Goal: Information Seeking & Learning: Learn about a topic

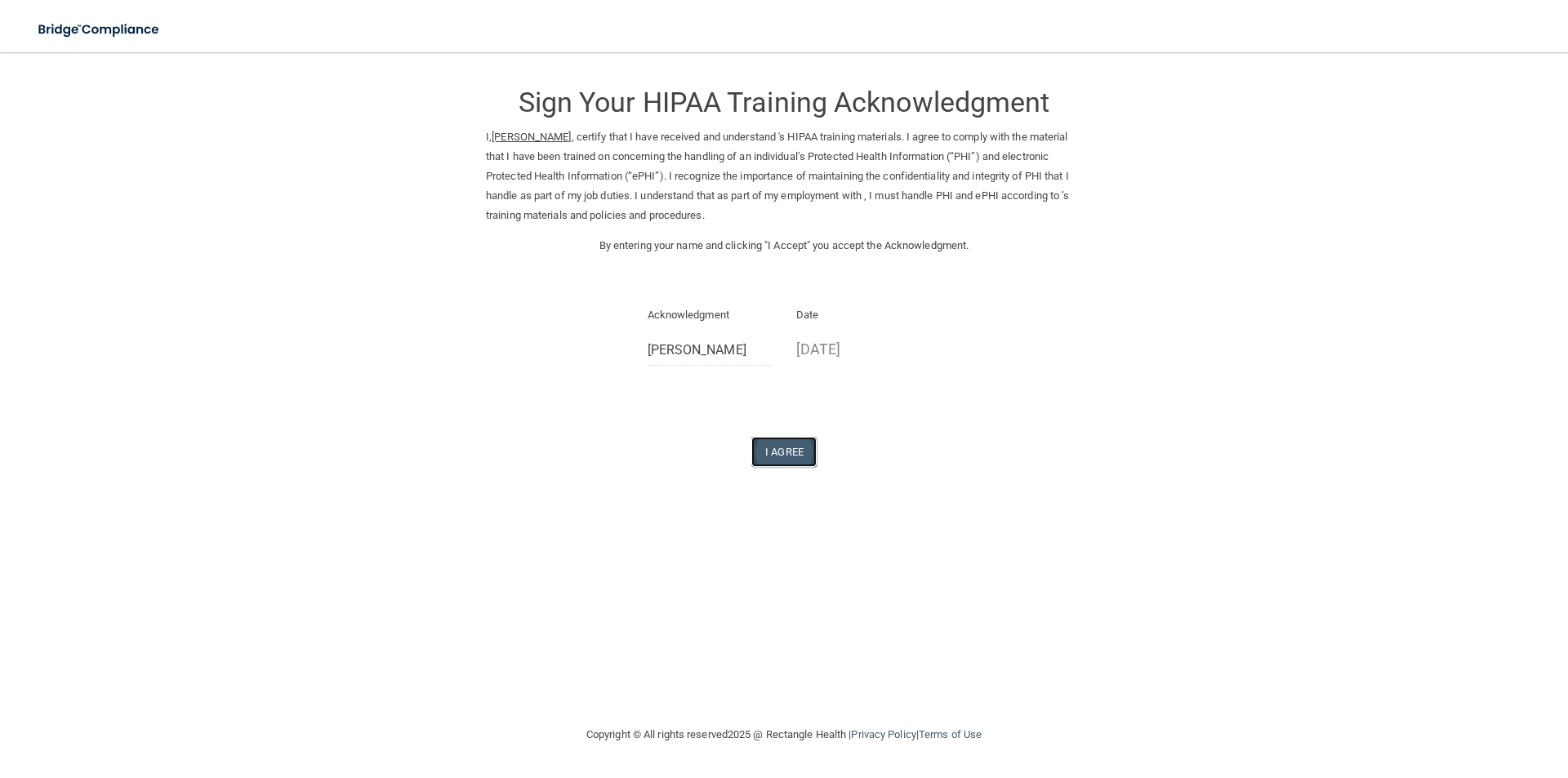
click at [796, 457] on button "I Agree" at bounding box center [784, 452] width 65 height 30
click at [795, 467] on button "I Agree" at bounding box center [784, 452] width 65 height 30
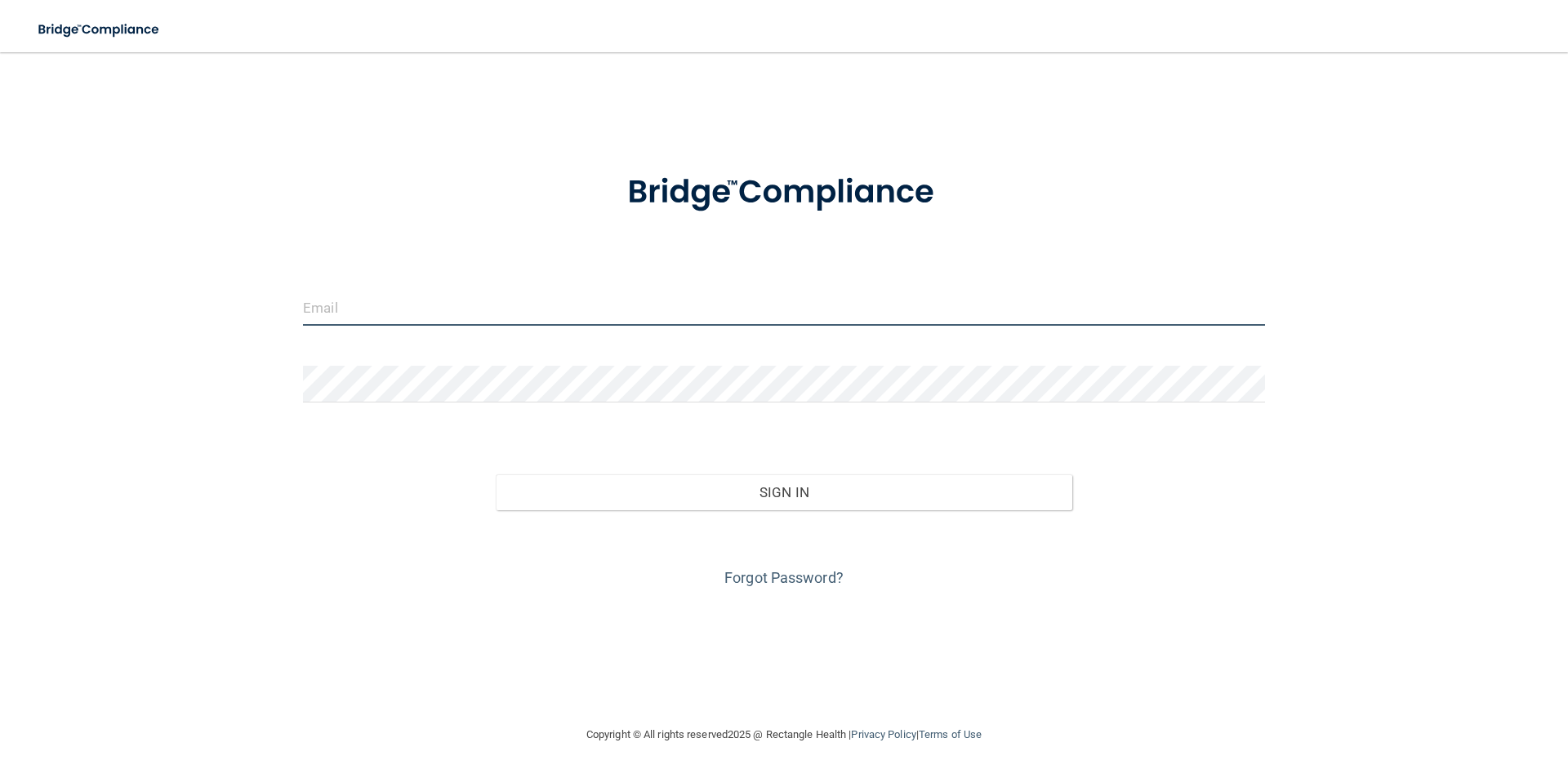
click at [643, 314] on input "email" at bounding box center [783, 308] width 962 height 37
type input "[EMAIL_ADDRESS][DOMAIN_NAME]"
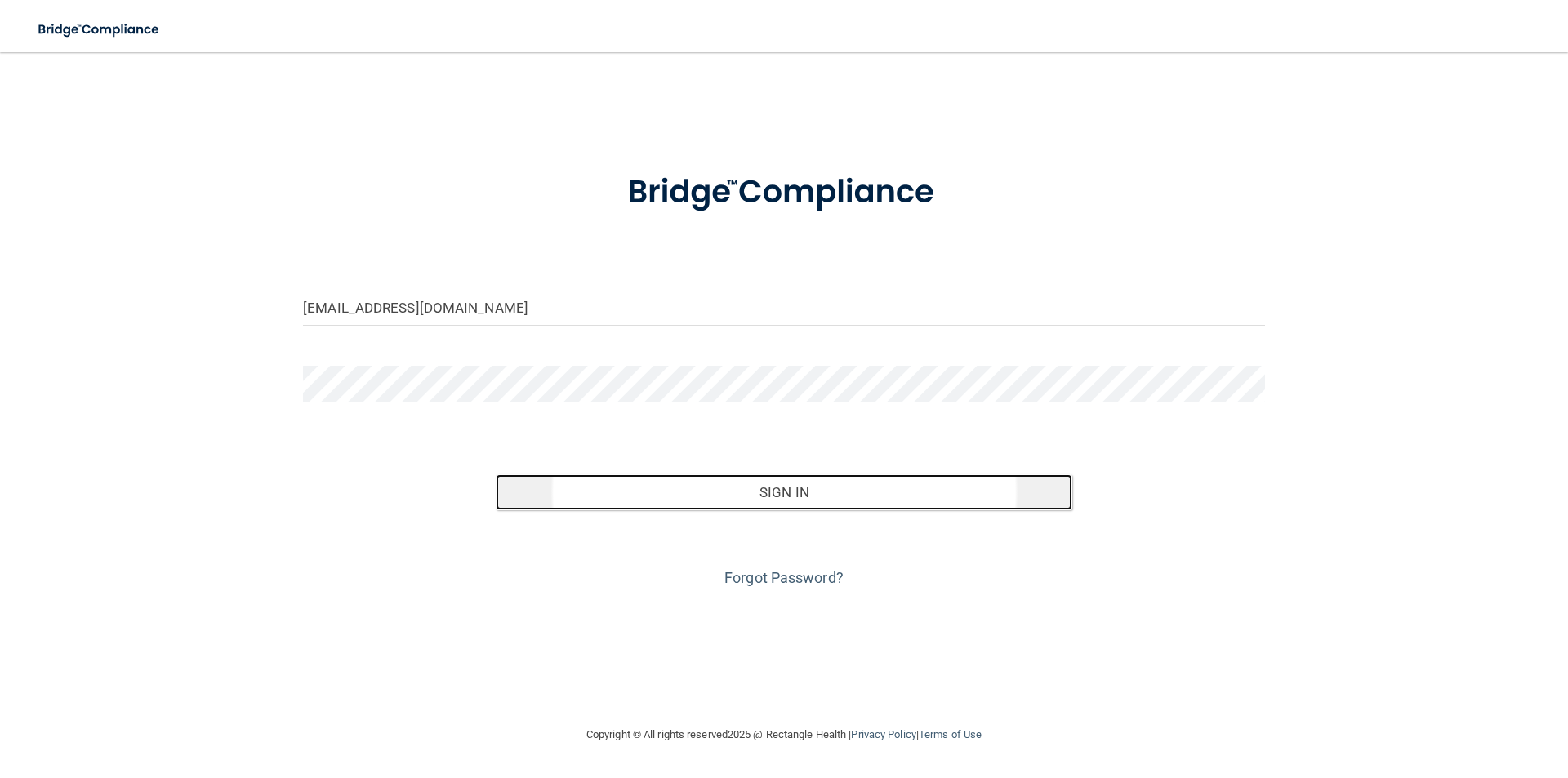
click at [758, 496] on button "Sign In" at bounding box center [784, 492] width 578 height 36
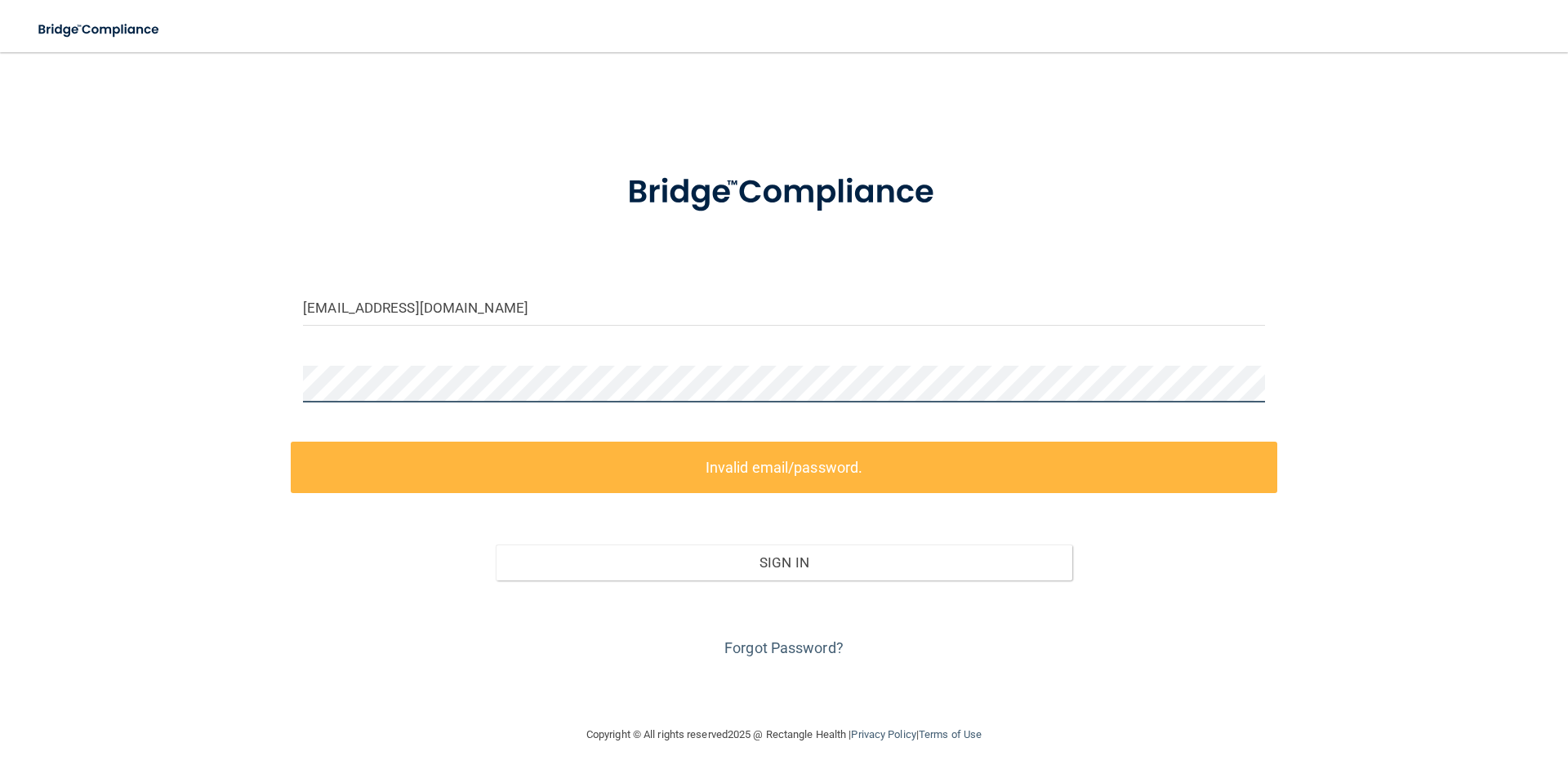
click at [165, 390] on div "[EMAIL_ADDRESS][DOMAIN_NAME] Invalid email/password. You don't have permission …" at bounding box center [783, 389] width 1502 height 640
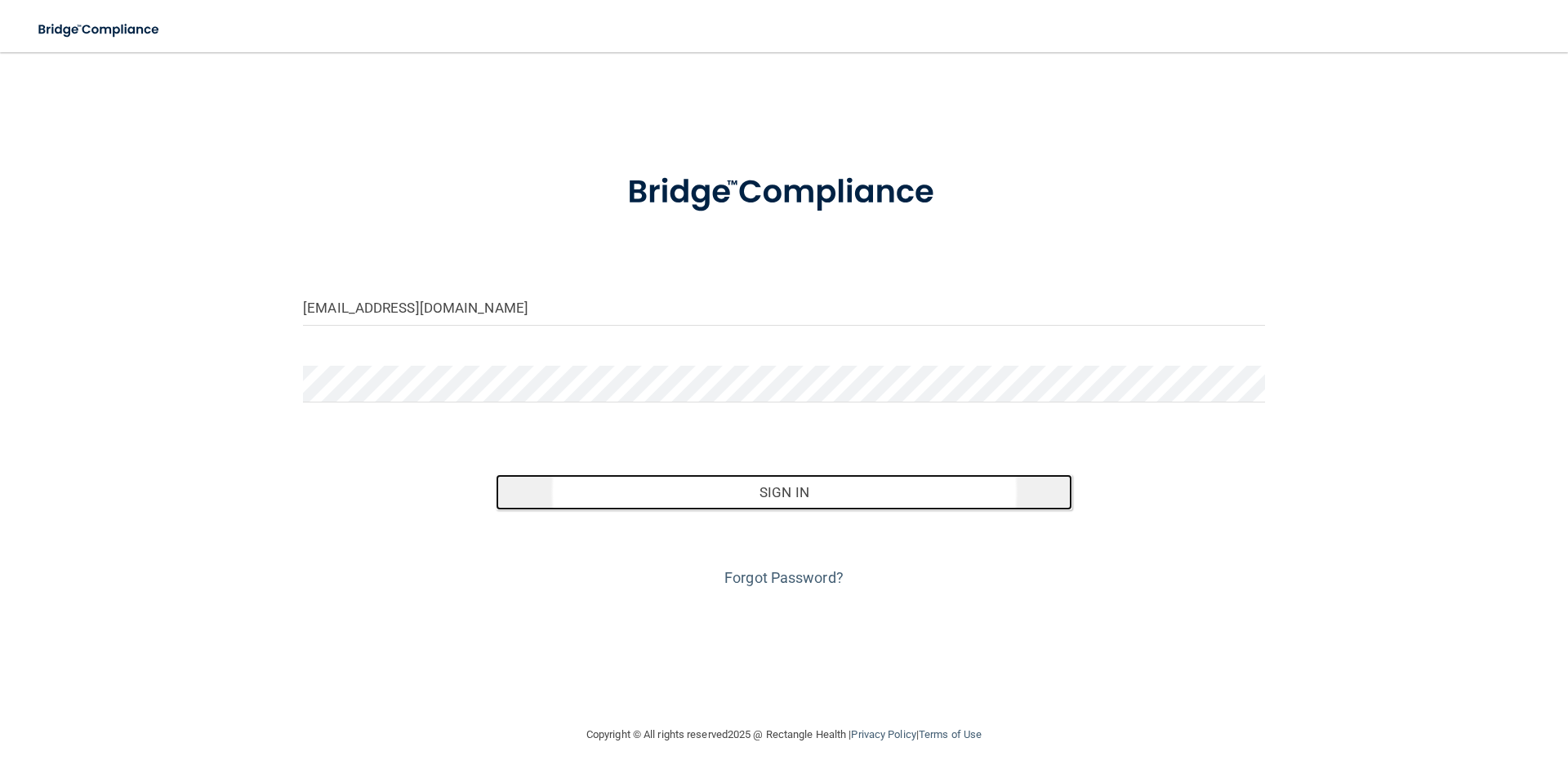
click at [732, 497] on button "Sign In" at bounding box center [784, 492] width 578 height 36
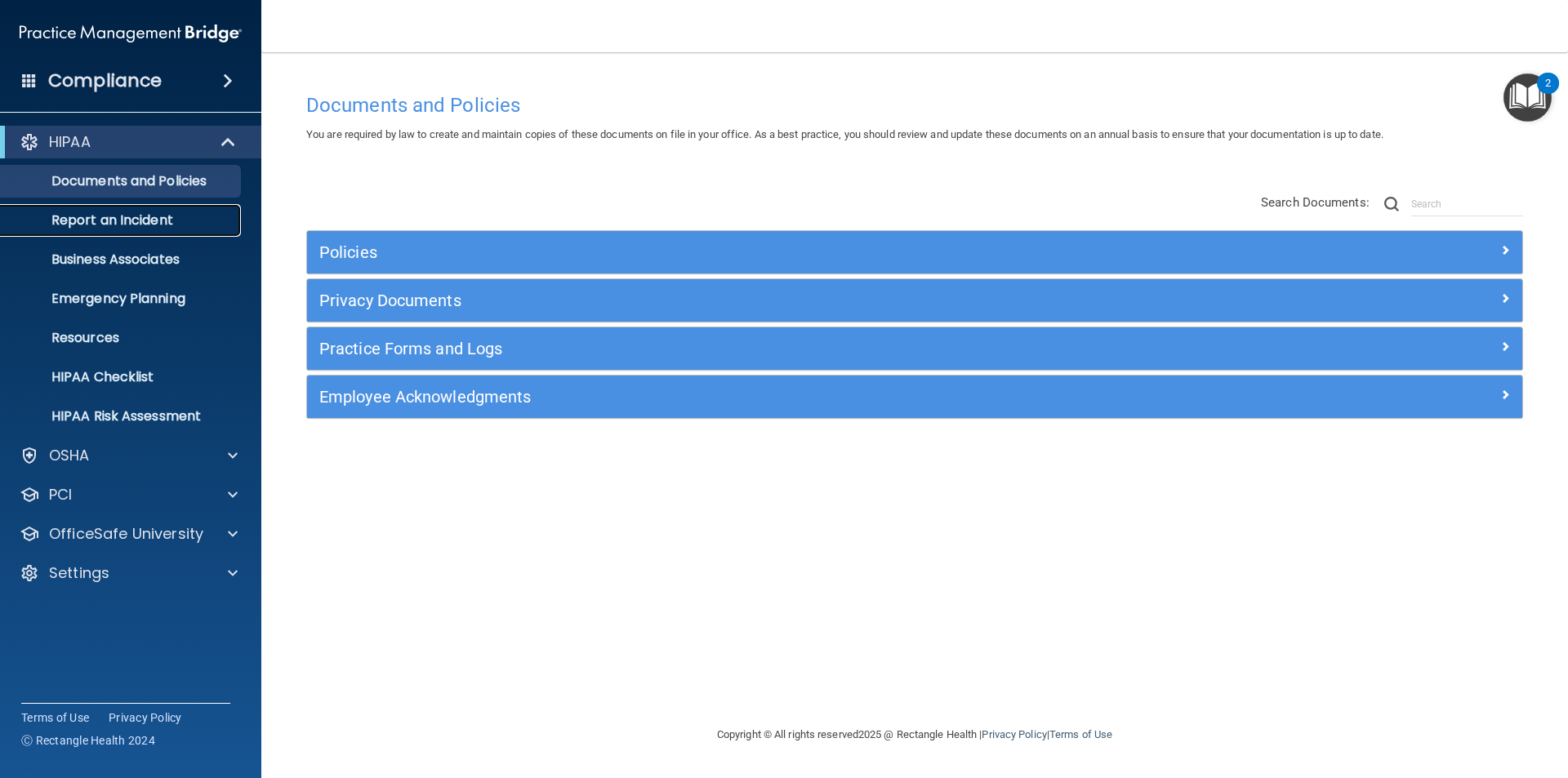
click at [108, 226] on p "Report an Incident" at bounding box center [122, 221] width 223 height 17
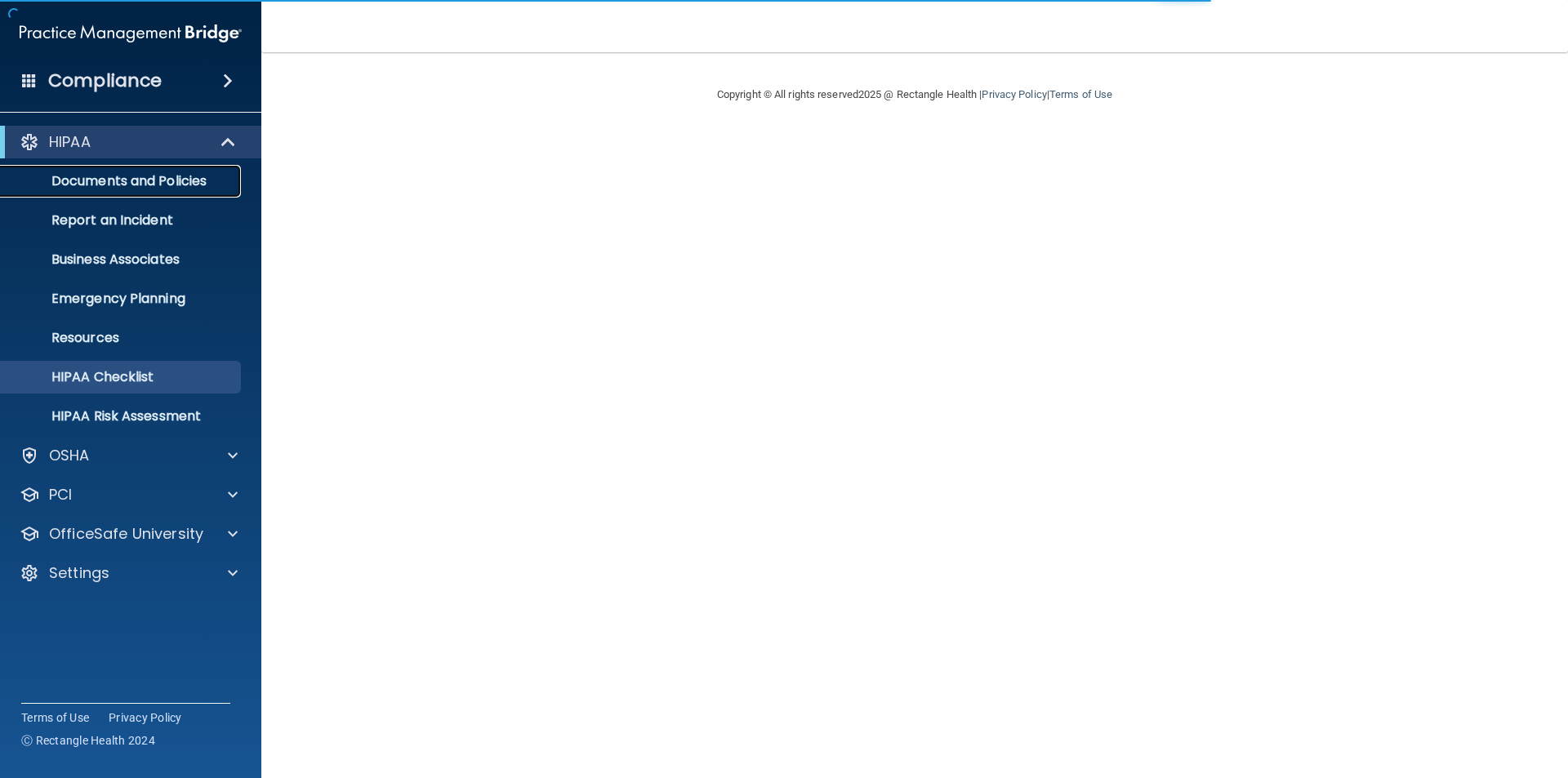
click at [157, 191] on link "Documents and Policies" at bounding box center [112, 181] width 258 height 33
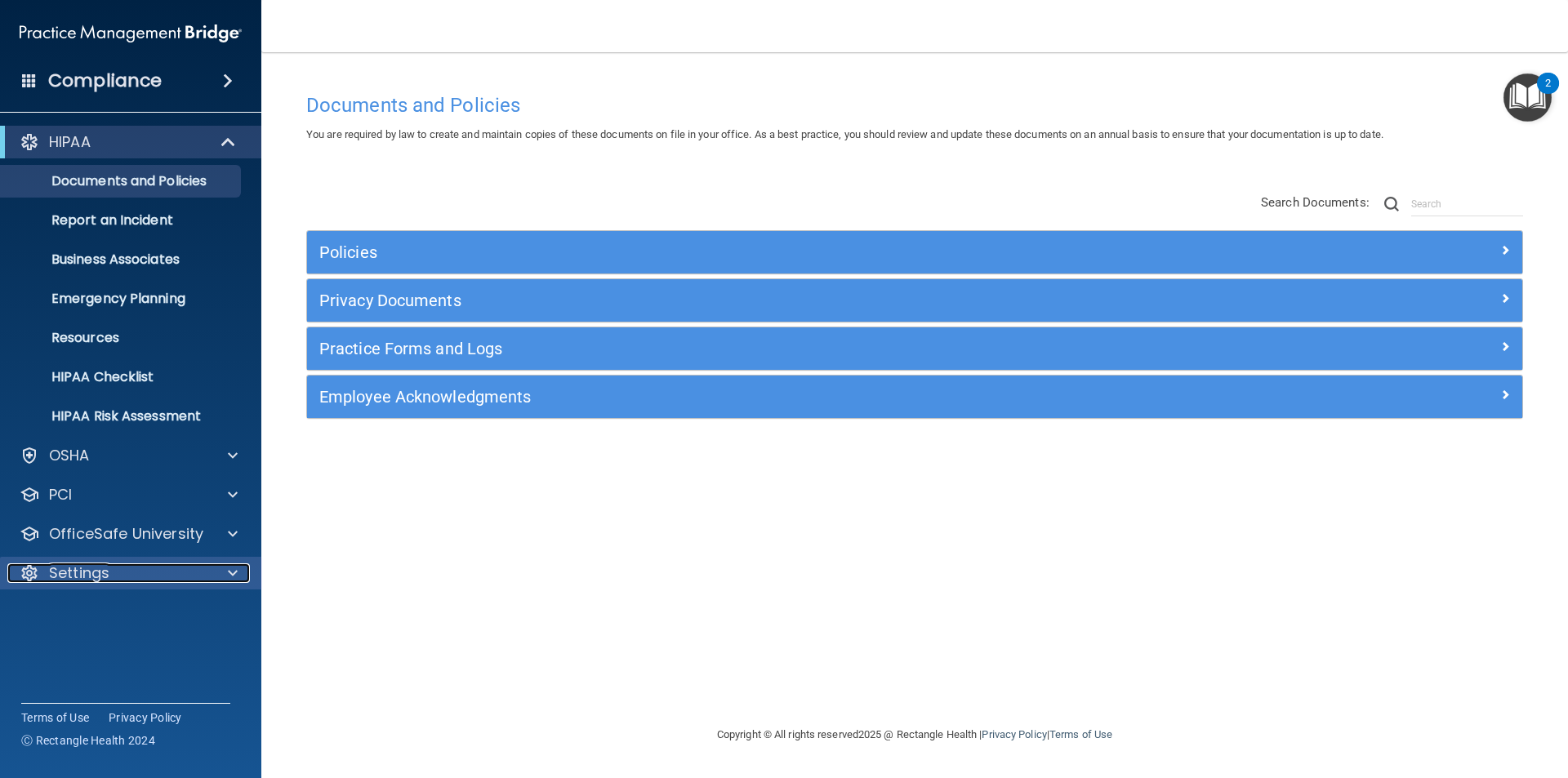
click at [99, 574] on p "Settings" at bounding box center [79, 573] width 61 height 19
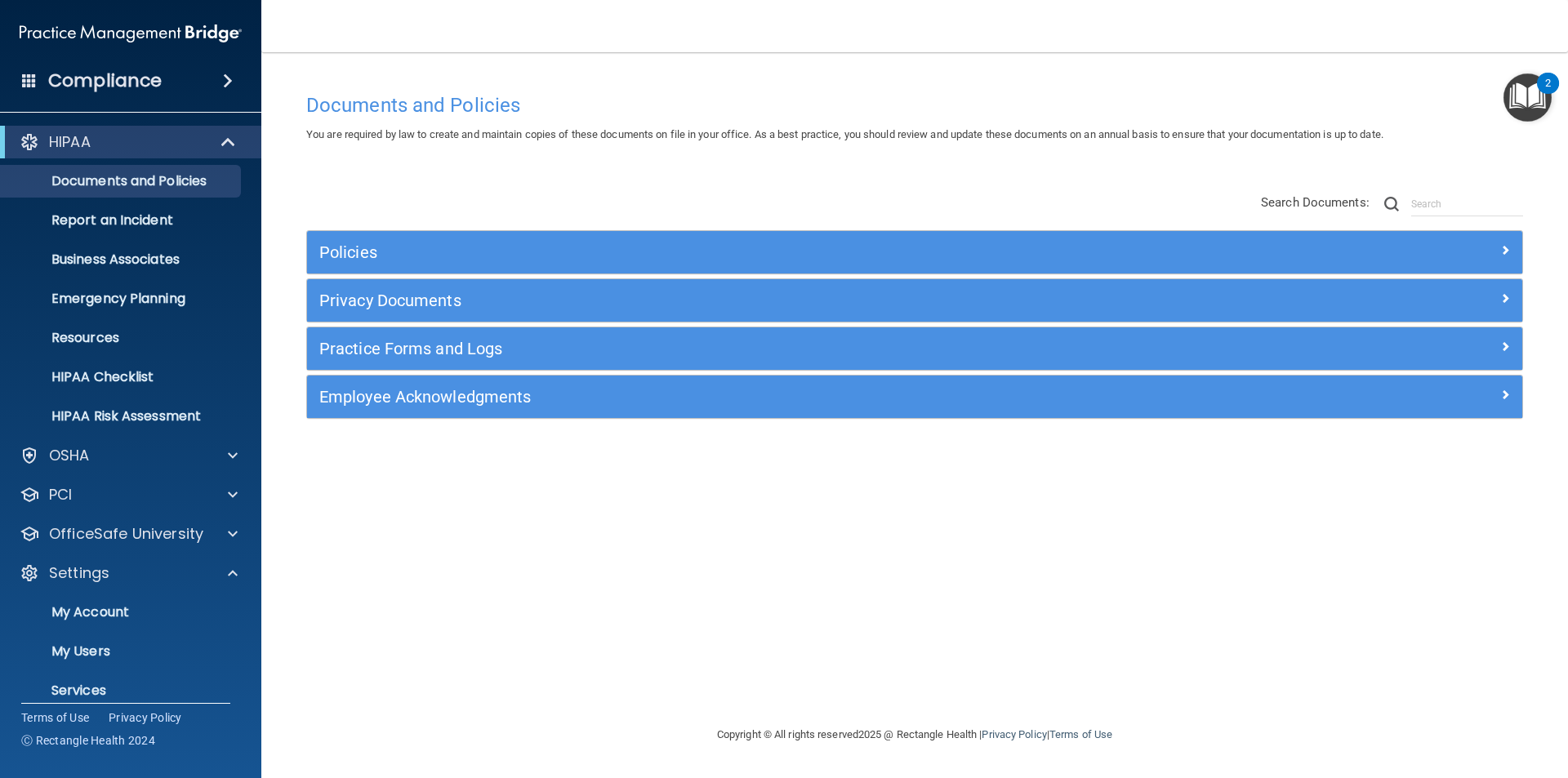
click at [1526, 89] on img "Open Resource Center, 2 new notifications" at bounding box center [1527, 97] width 49 height 49
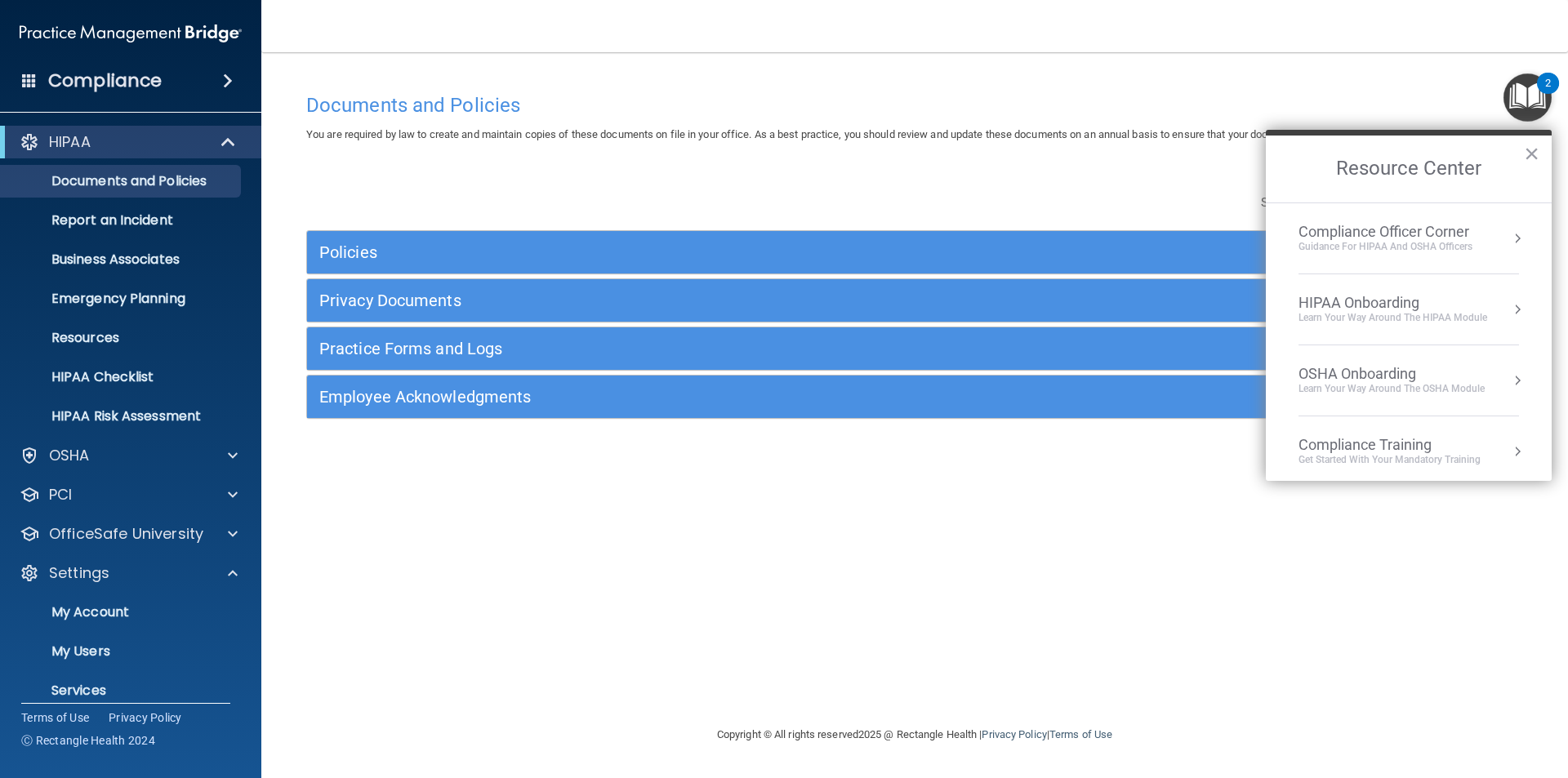
click at [714, 190] on div "Policies Select All (Unselect 0) Unselect All Print Selected (0) Acceptable Use…" at bounding box center [914, 307] width 1241 height 260
click at [226, 529] on div at bounding box center [230, 534] width 41 height 19
click at [90, 571] on p "HIPAA Training" at bounding box center [78, 573] width 135 height 17
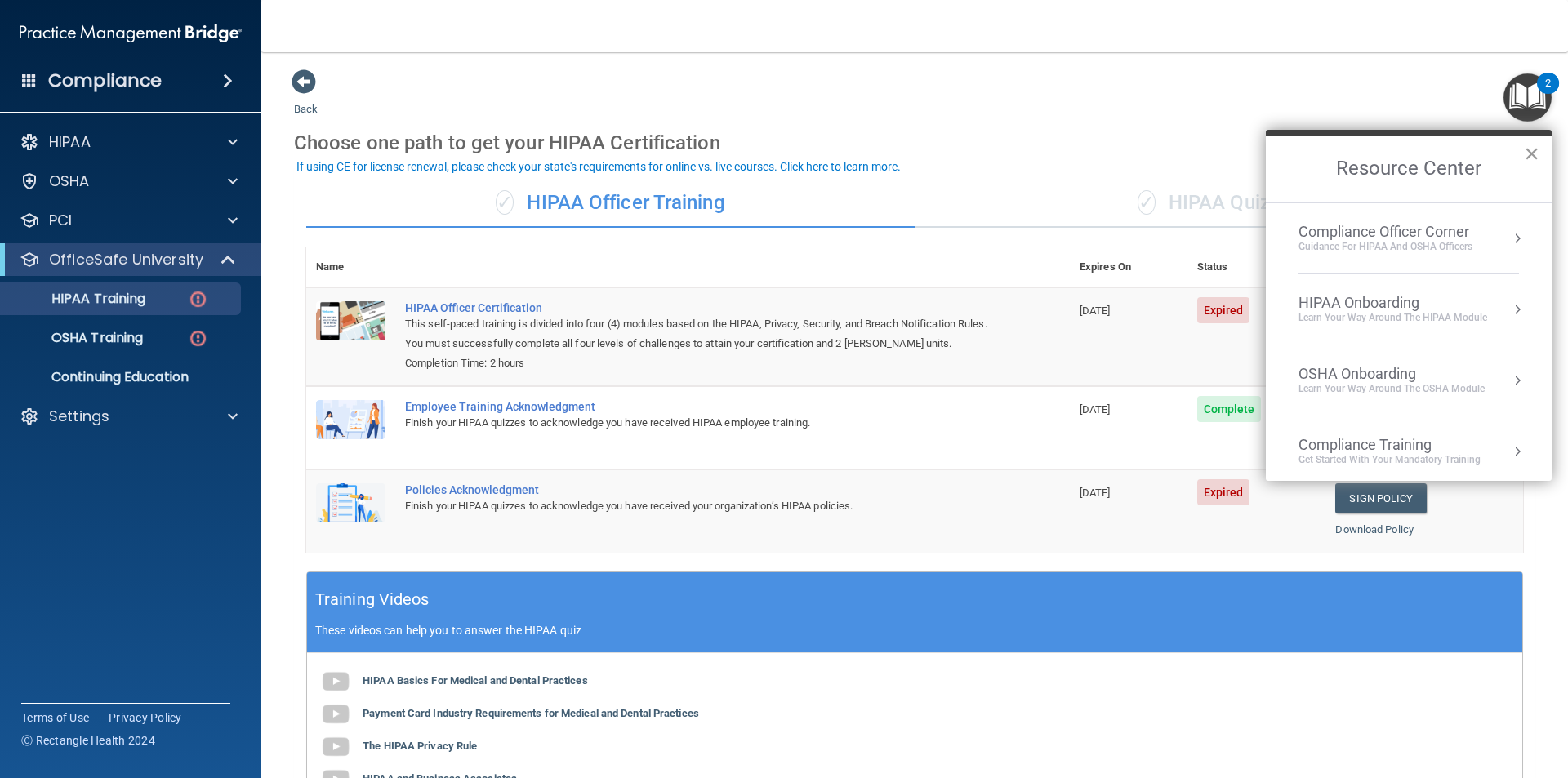
click at [1533, 152] on button "×" at bounding box center [1532, 153] width 16 height 26
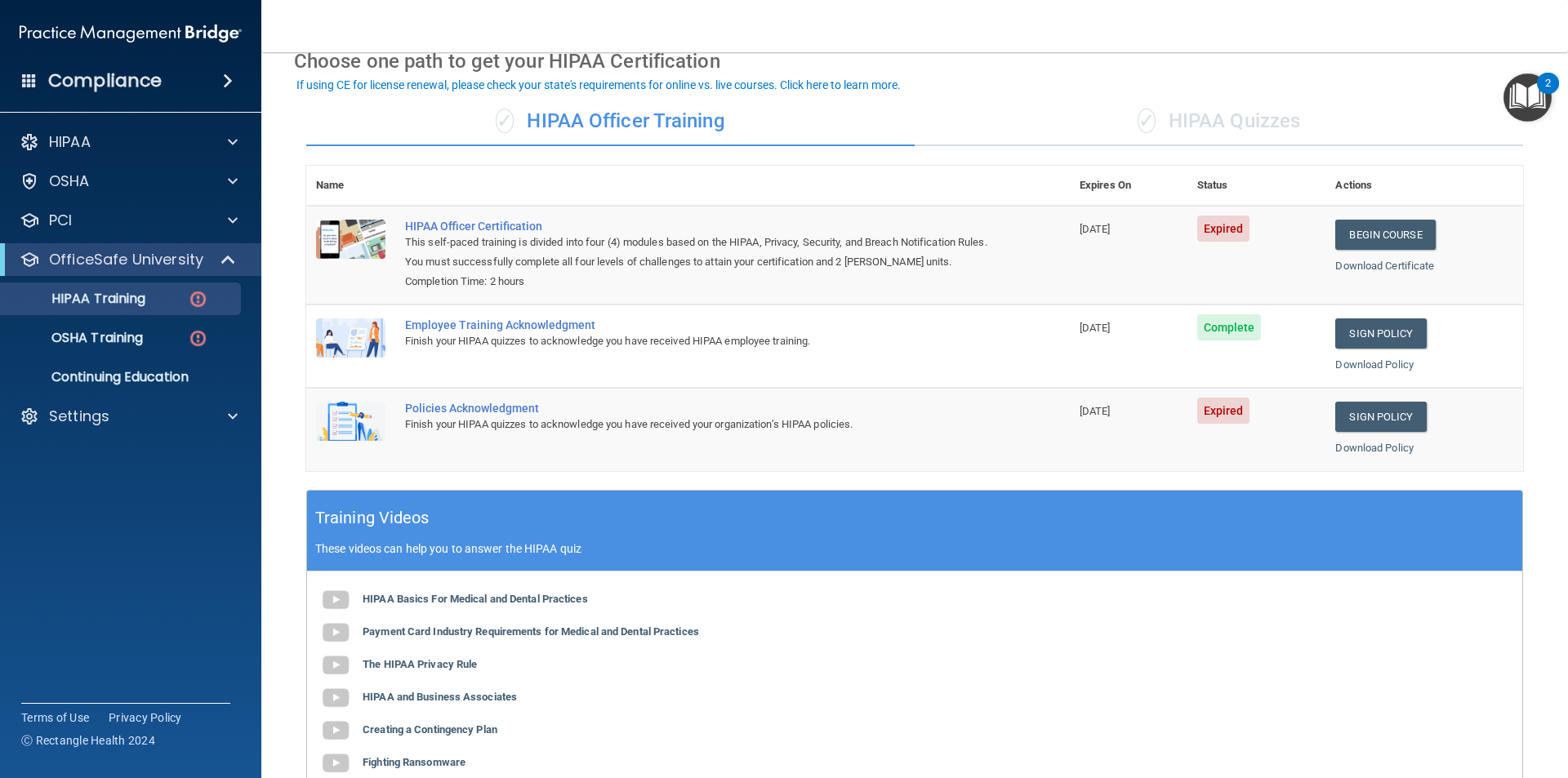
scroll to position [163, 0]
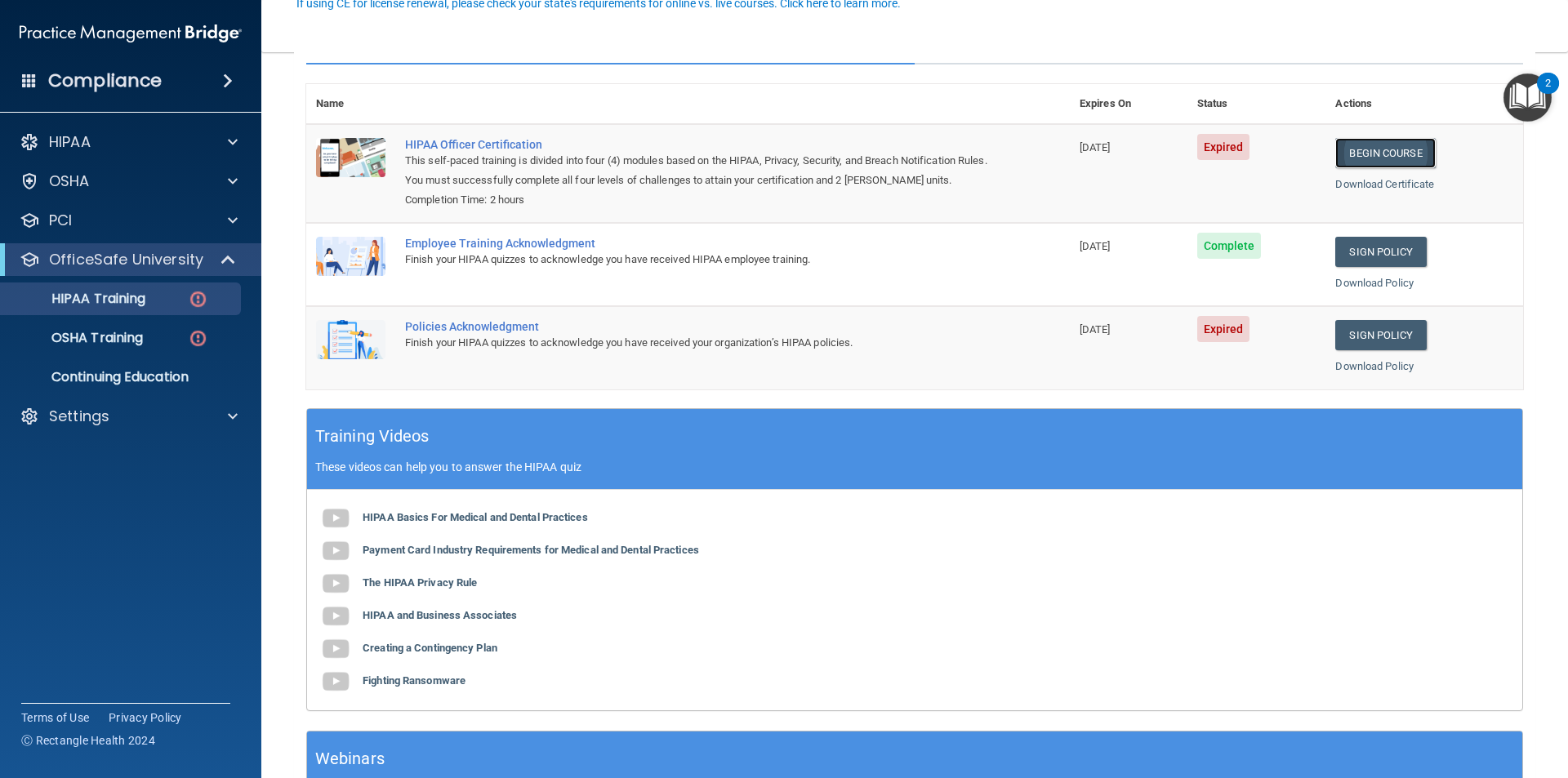
click at [1370, 146] on link "Begin Course" at bounding box center [1385, 153] width 100 height 30
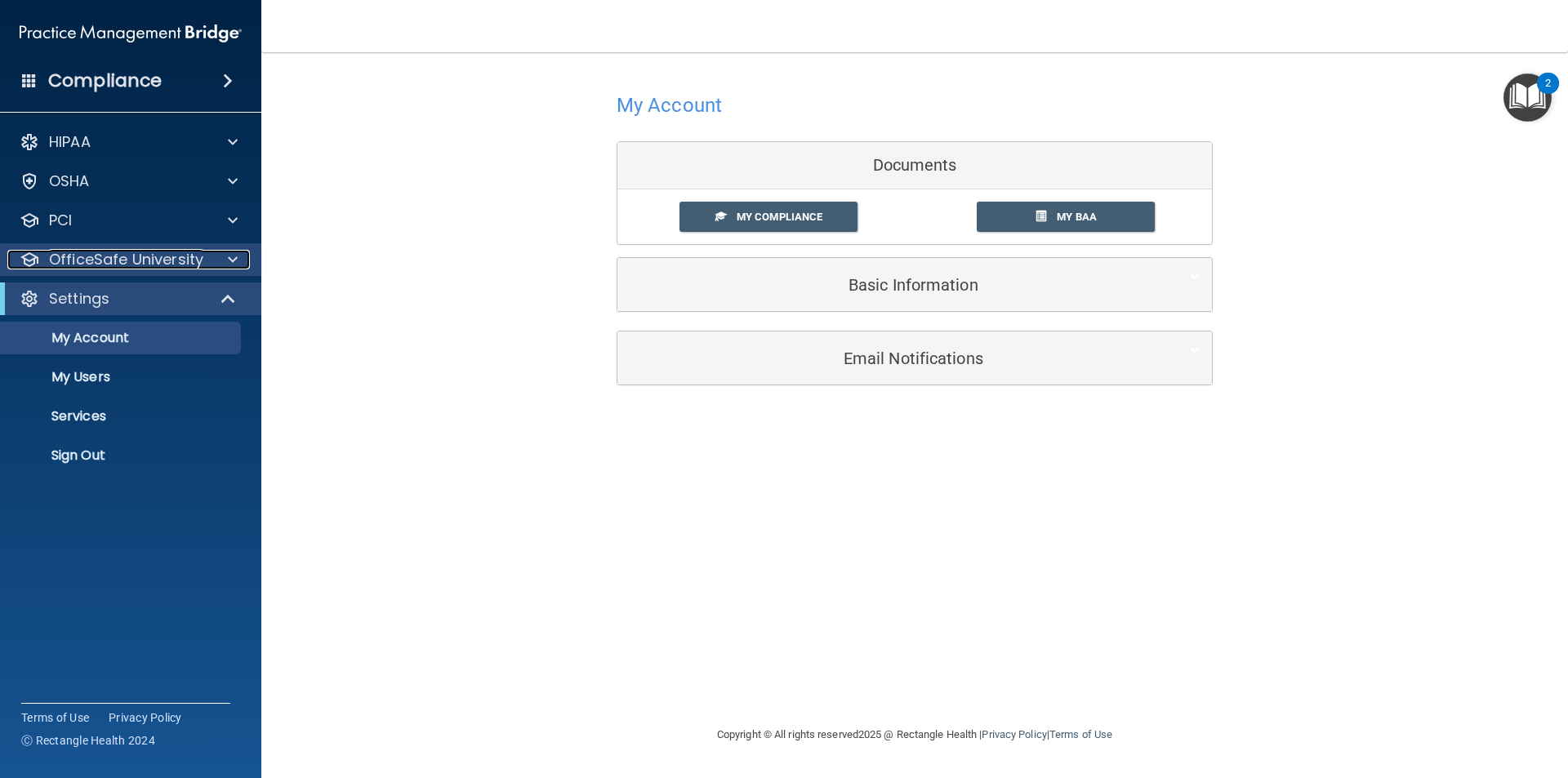
click at [138, 262] on p "OfficeSafe University" at bounding box center [126, 259] width 154 height 19
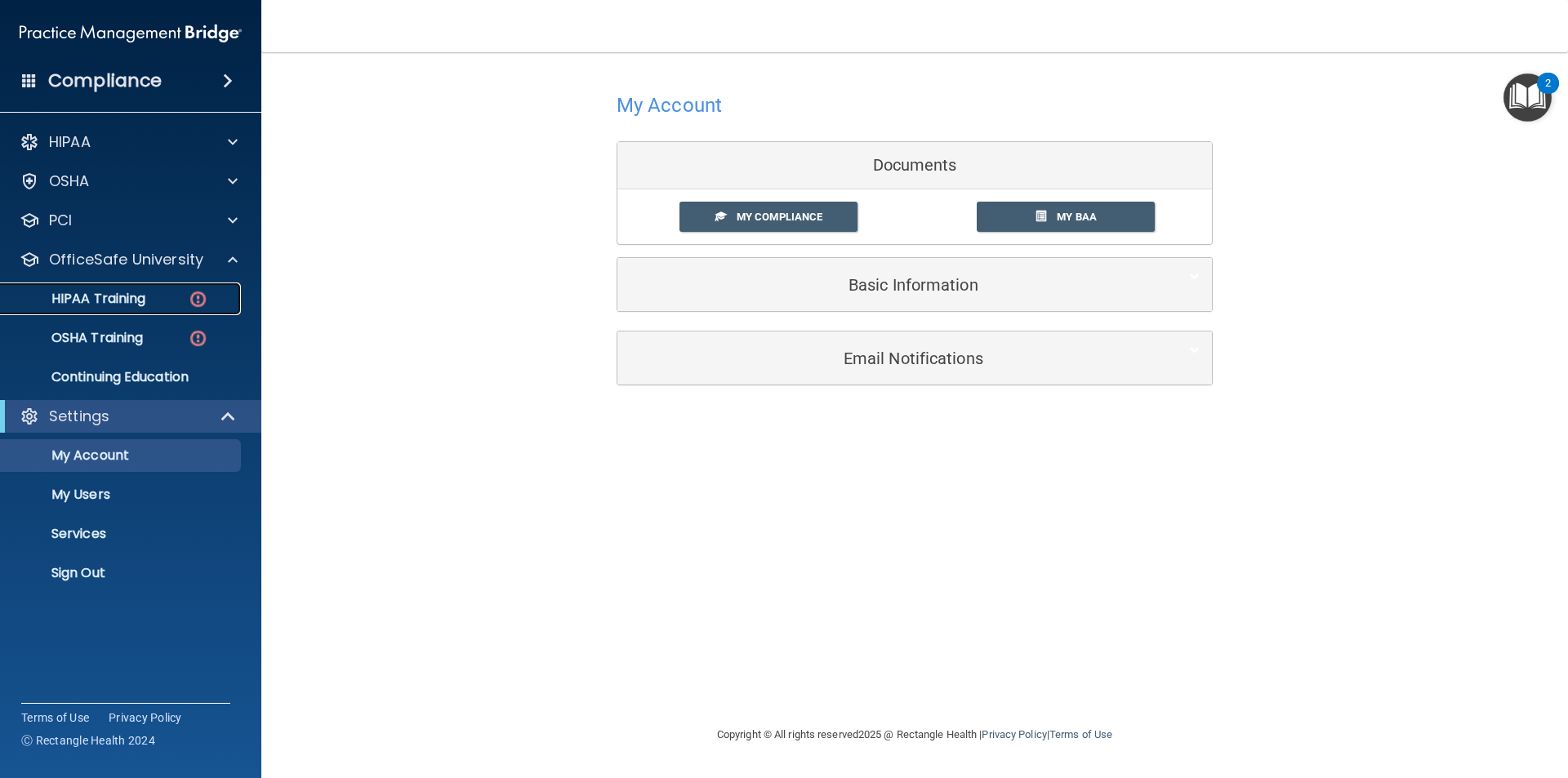
click at [124, 298] on p "HIPAA Training" at bounding box center [78, 299] width 135 height 17
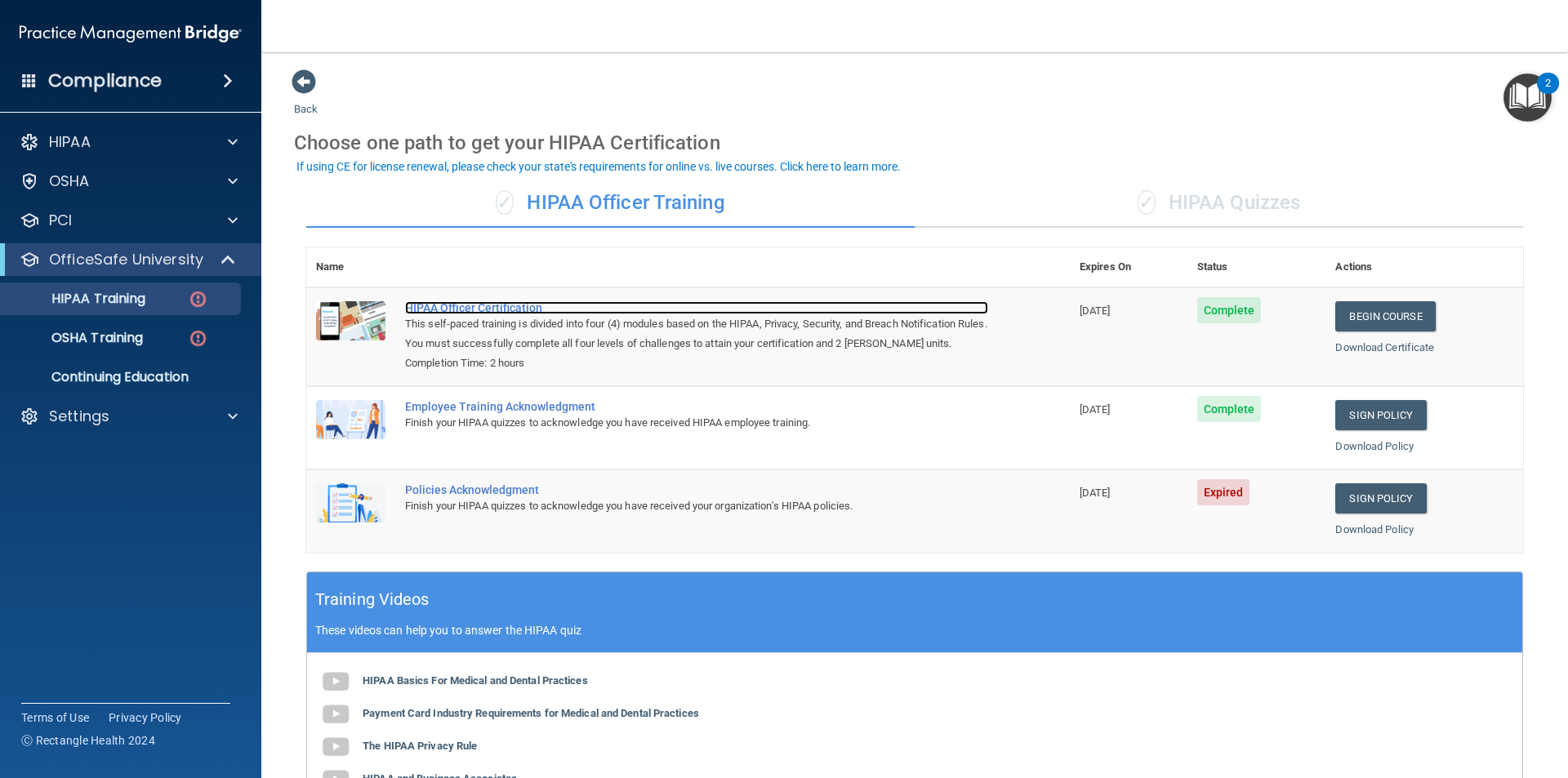
click at [505, 303] on div "HIPAA Officer Certification" at bounding box center [696, 308] width 583 height 13
